Goal: Task Accomplishment & Management: Complete application form

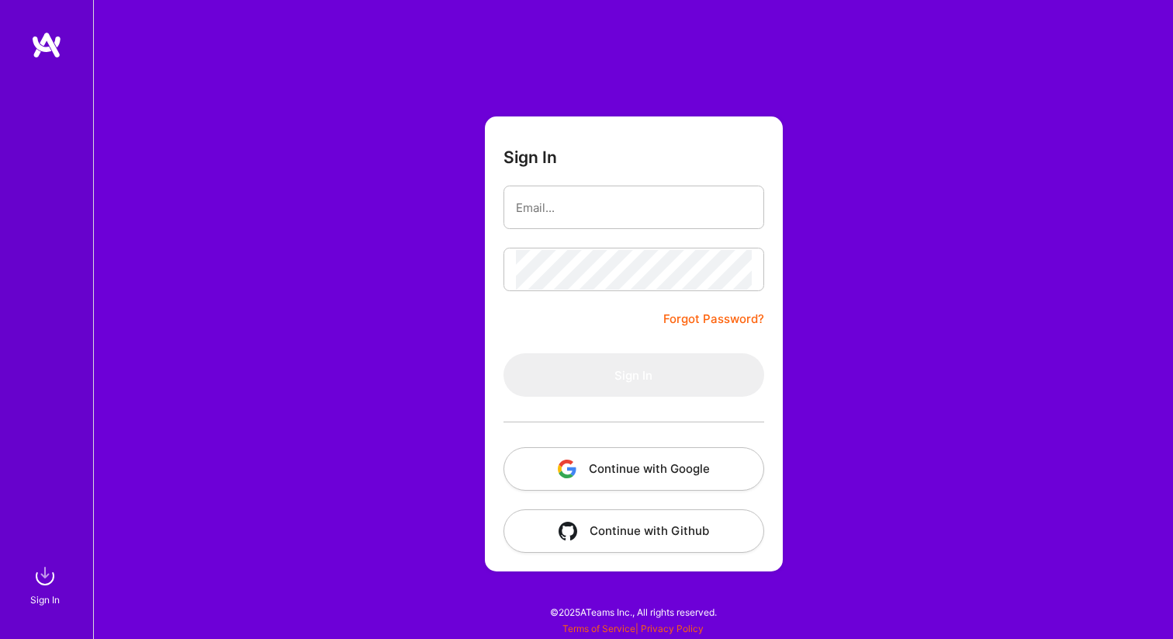
click at [671, 485] on button "Continue with Google" at bounding box center [634, 468] width 261 height 43
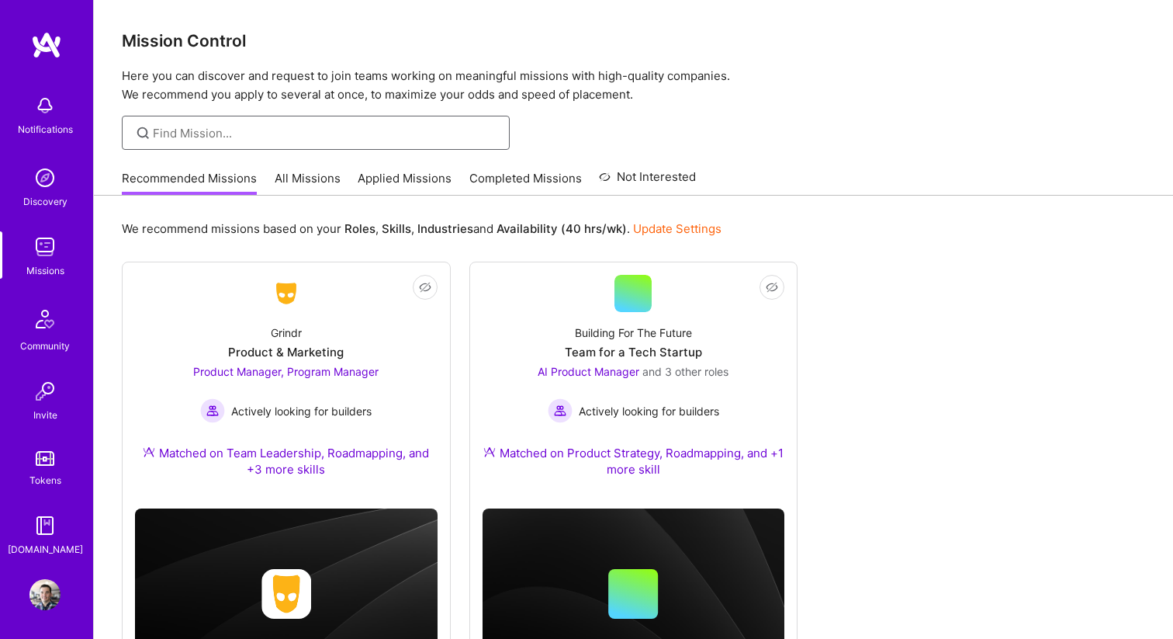
click at [207, 138] on input at bounding box center [325, 133] width 345 height 16
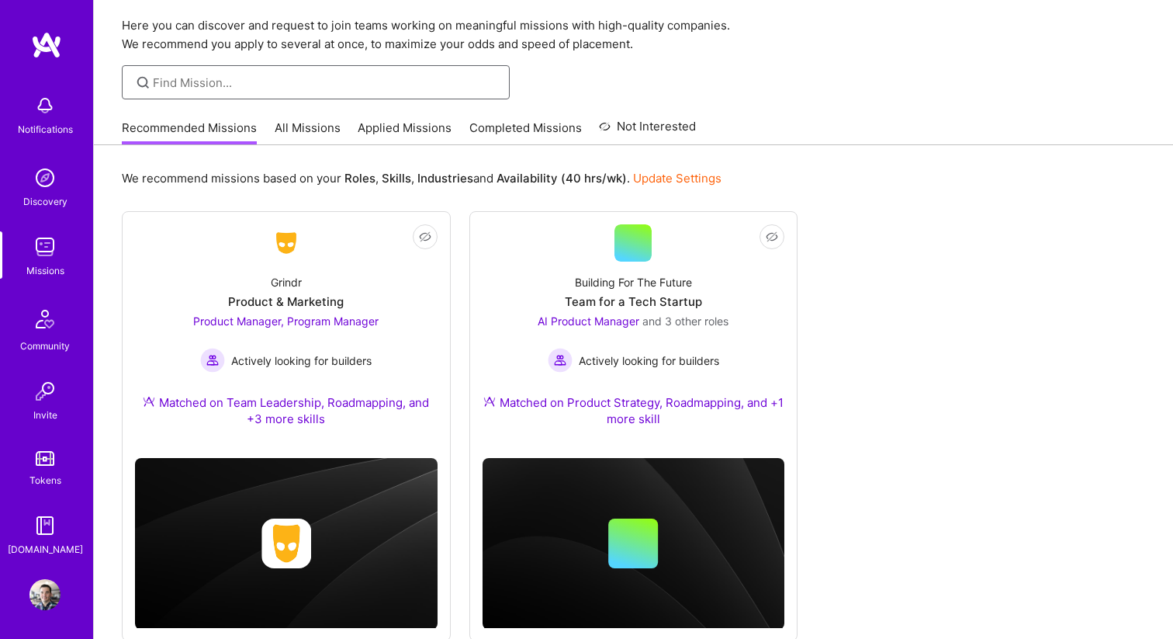
scroll to position [90, 0]
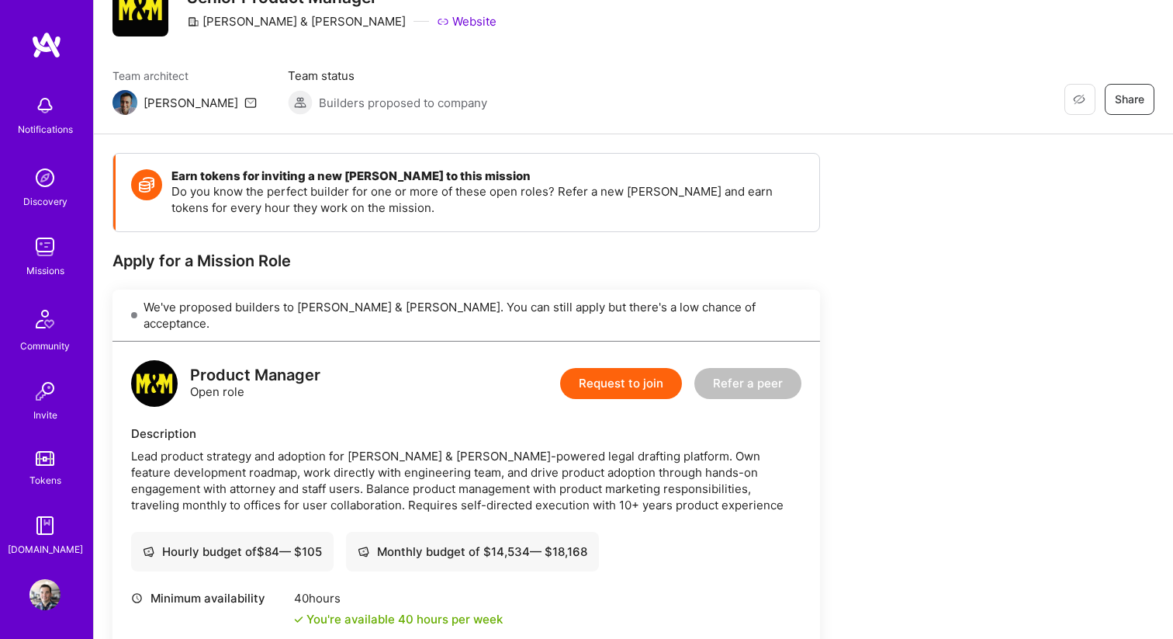
scroll to position [74, 0]
click at [595, 367] on button "Request to join" at bounding box center [621, 382] width 122 height 31
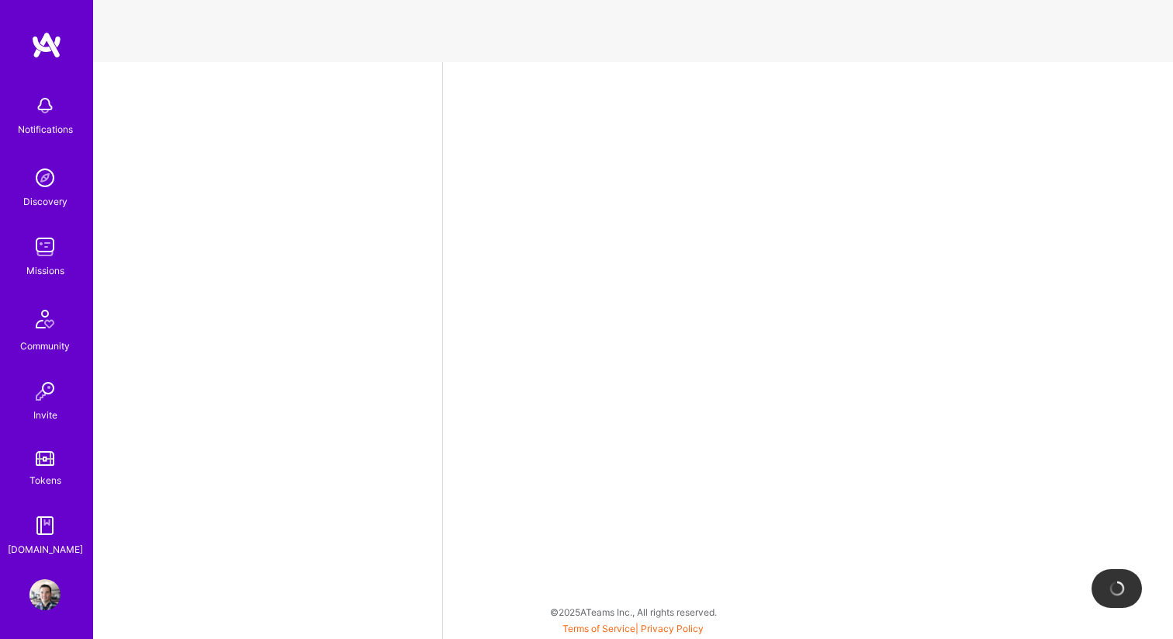
select select "US"
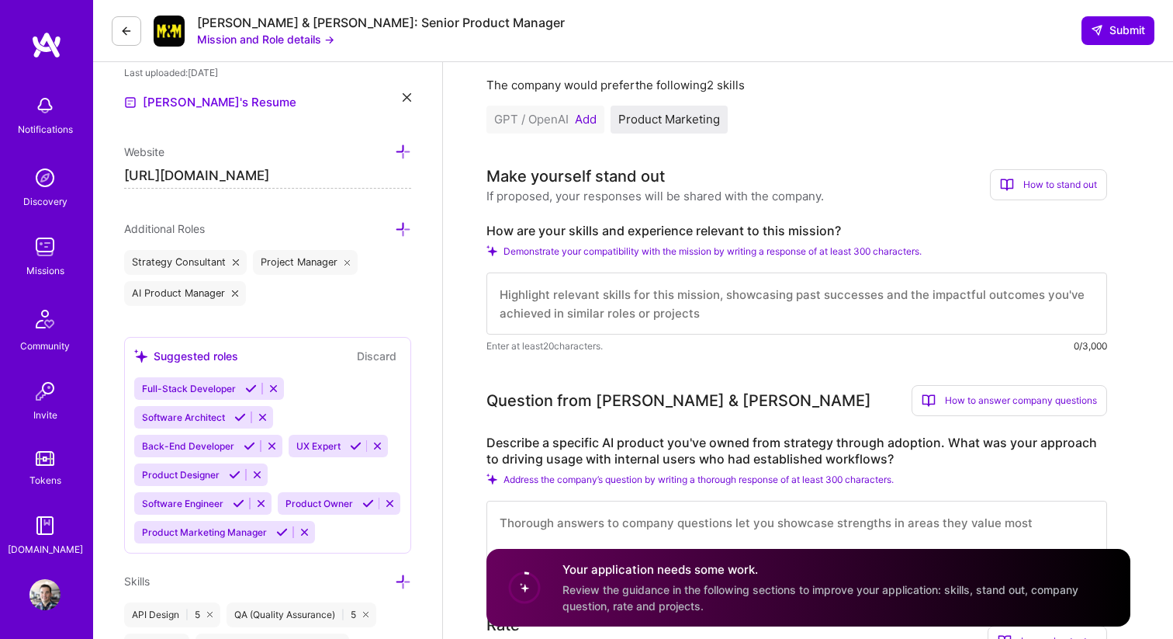
scroll to position [421, 0]
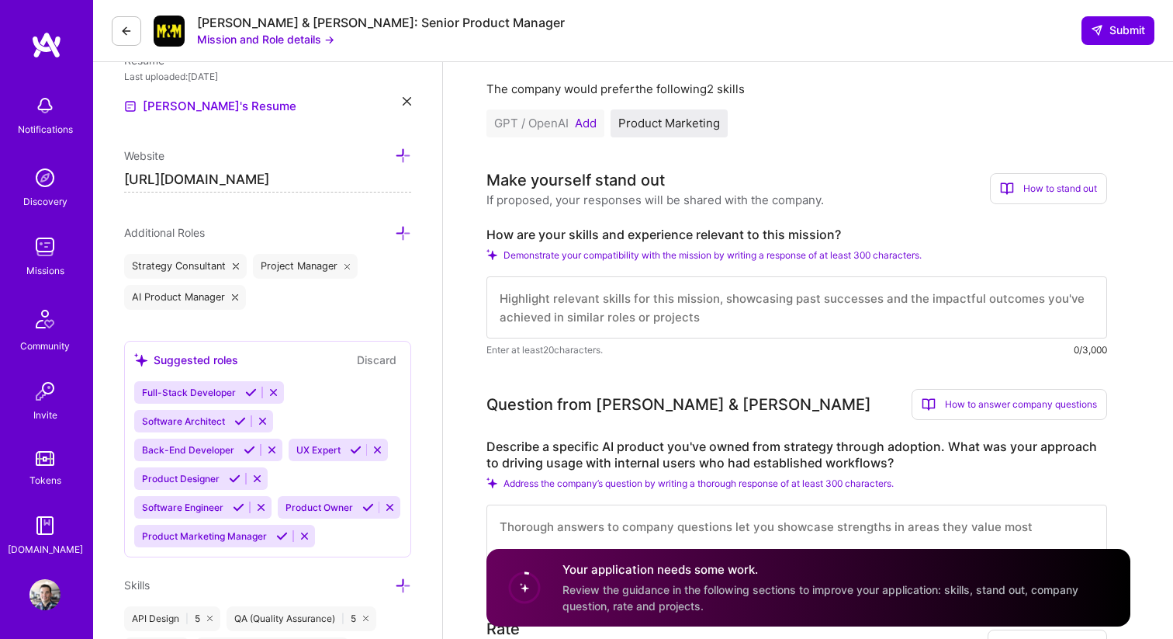
click at [601, 298] on textarea at bounding box center [796, 307] width 621 height 62
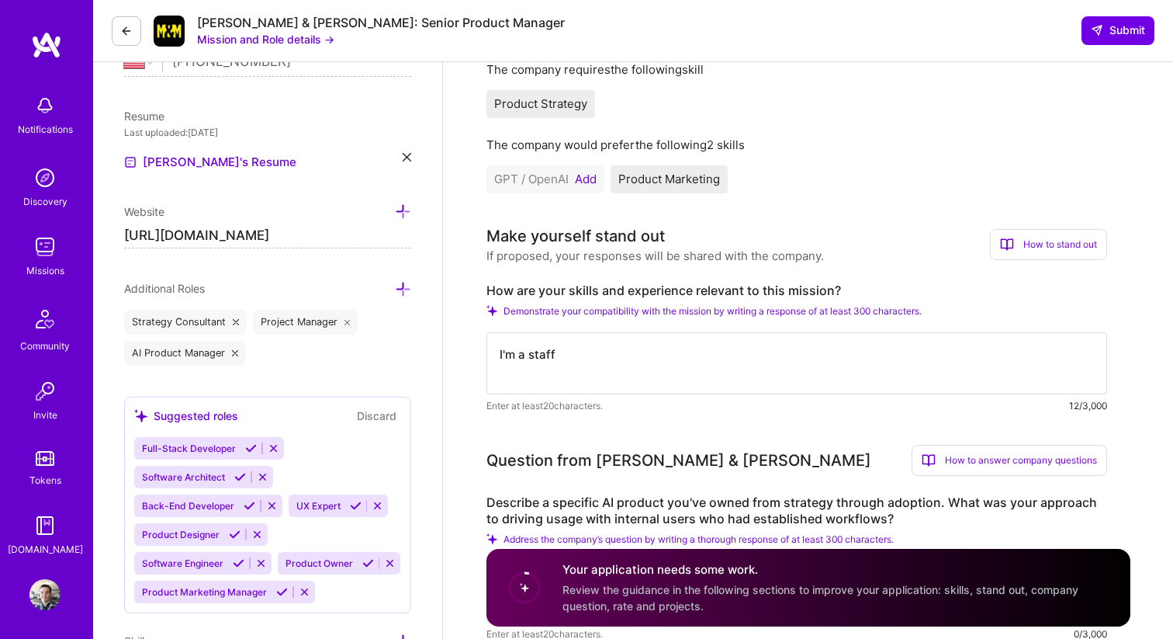
scroll to position [0, 0]
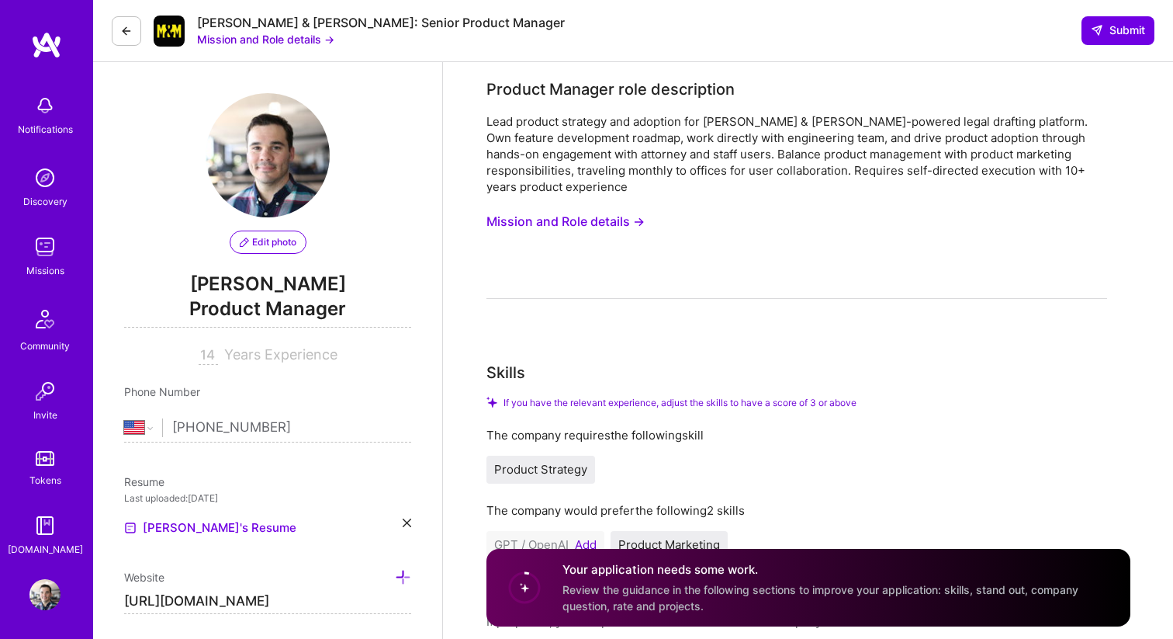
type textarea "I'm a staff"
